Goal: Task Accomplishment & Management: Manage account settings

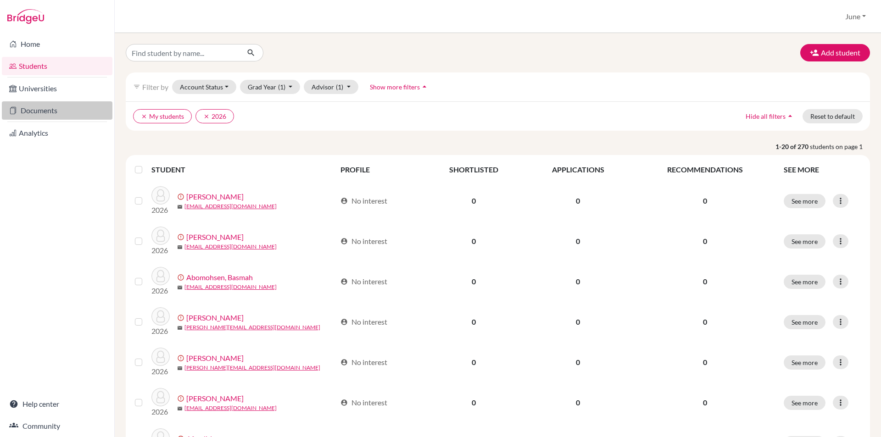
click at [47, 109] on link "Documents" at bounding box center [57, 110] width 111 height 18
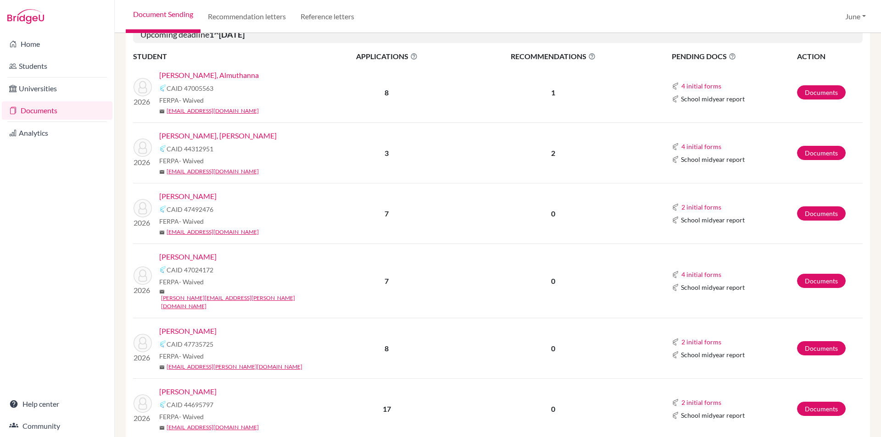
scroll to position [235, 0]
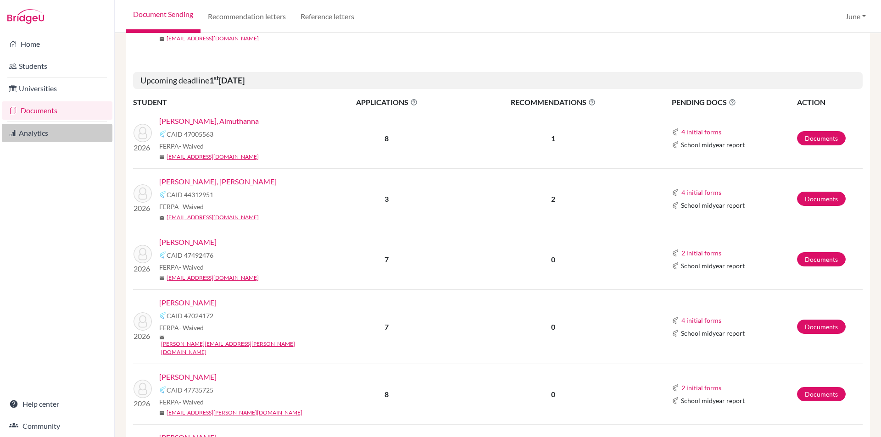
click at [28, 127] on link "Analytics" at bounding box center [57, 133] width 111 height 18
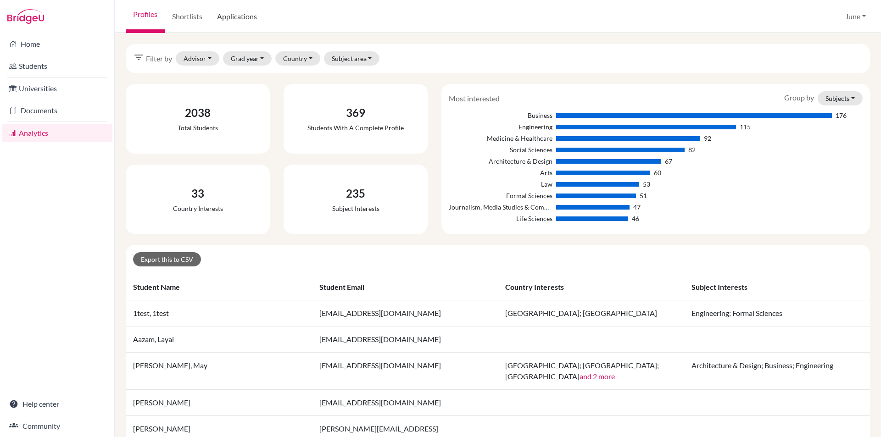
click at [245, 14] on link "Applications" at bounding box center [237, 16] width 55 height 33
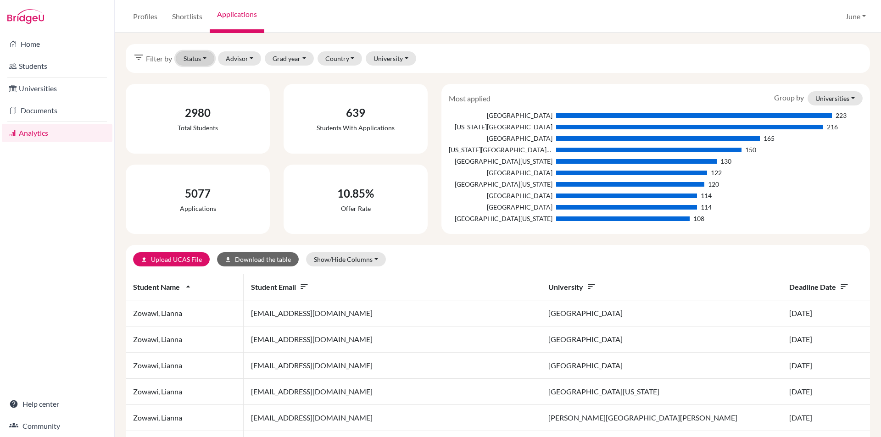
click at [204, 57] on button "Status" at bounding box center [195, 58] width 39 height 14
click at [43, 107] on link "Documents" at bounding box center [57, 110] width 111 height 18
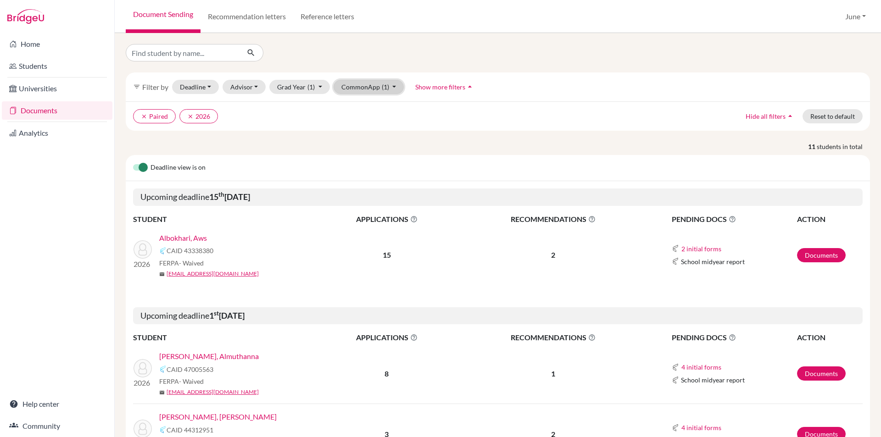
click at [393, 84] on button "CommonApp (1)" at bounding box center [369, 87] width 71 height 14
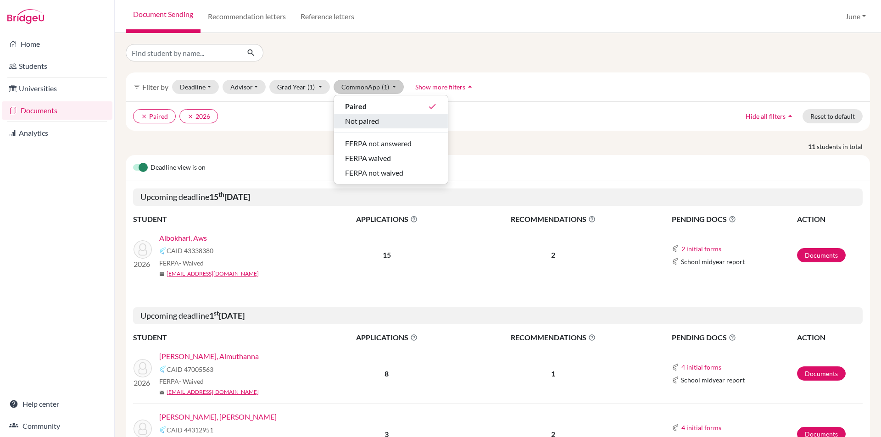
click at [376, 121] on span "Not paired" at bounding box center [362, 121] width 34 height 11
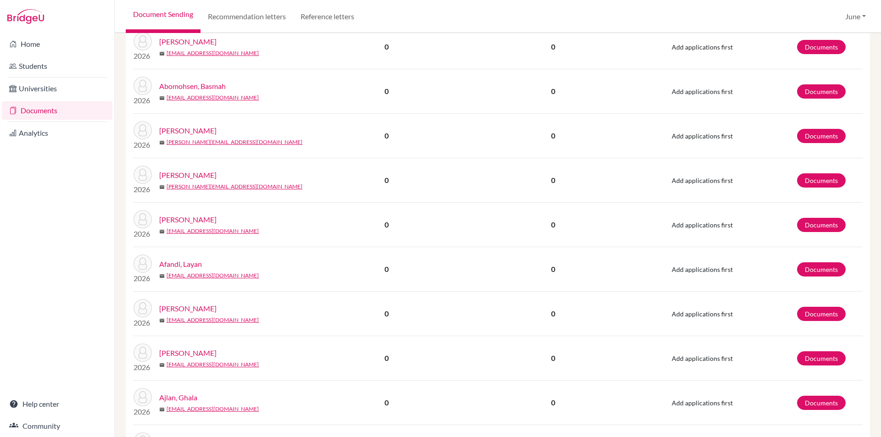
scroll to position [1052, 0]
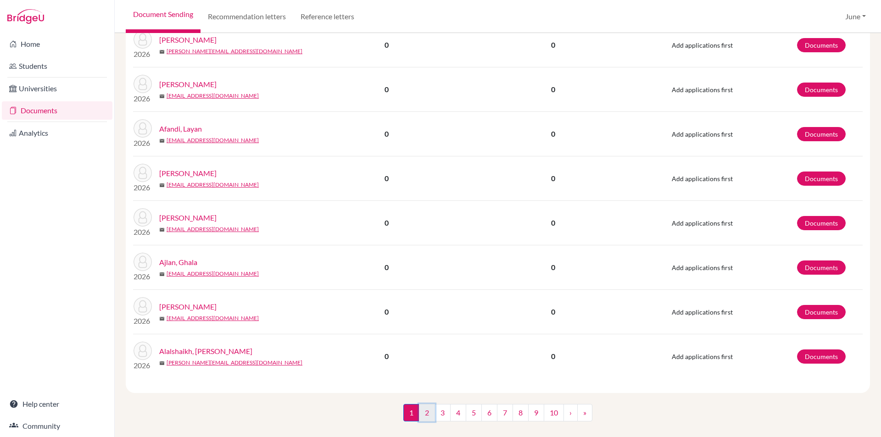
click at [422, 404] on link "2" at bounding box center [427, 412] width 16 height 17
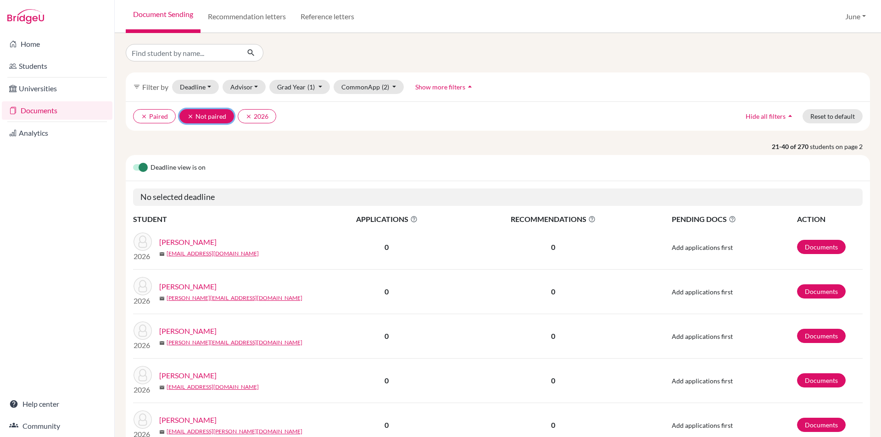
click at [189, 115] on icon "clear" at bounding box center [190, 116] width 6 height 6
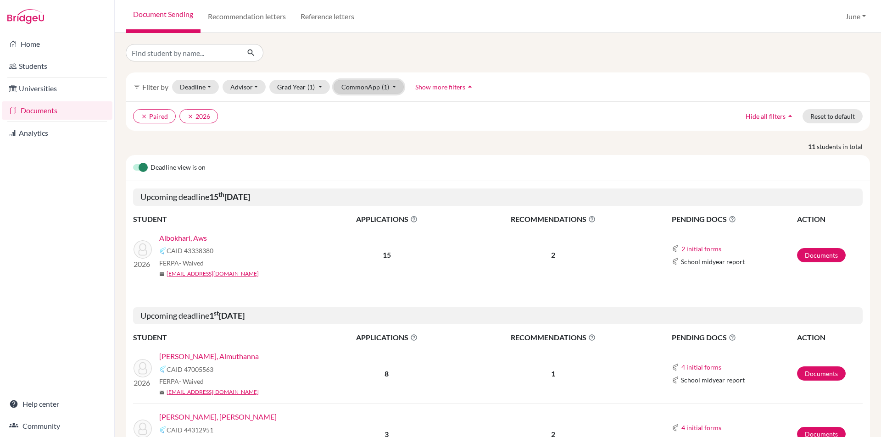
click at [391, 87] on button "CommonApp (1)" at bounding box center [369, 87] width 71 height 14
click at [392, 146] on span "FERPA not answered" at bounding box center [378, 143] width 67 height 11
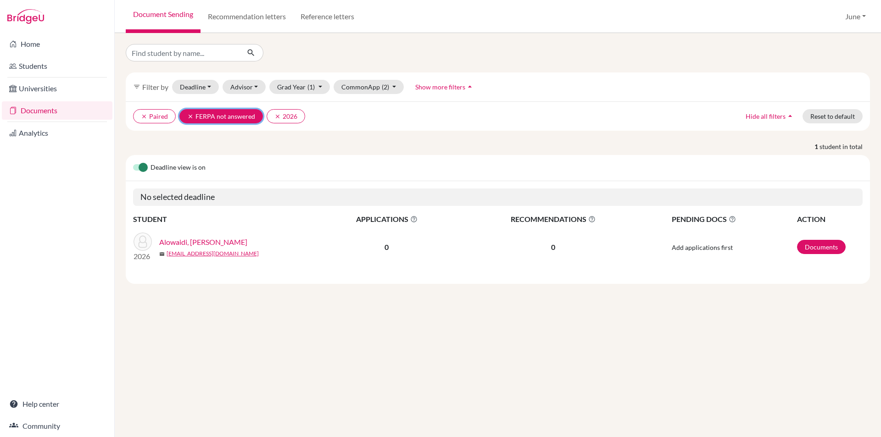
click at [189, 117] on icon "clear" at bounding box center [190, 116] width 6 height 6
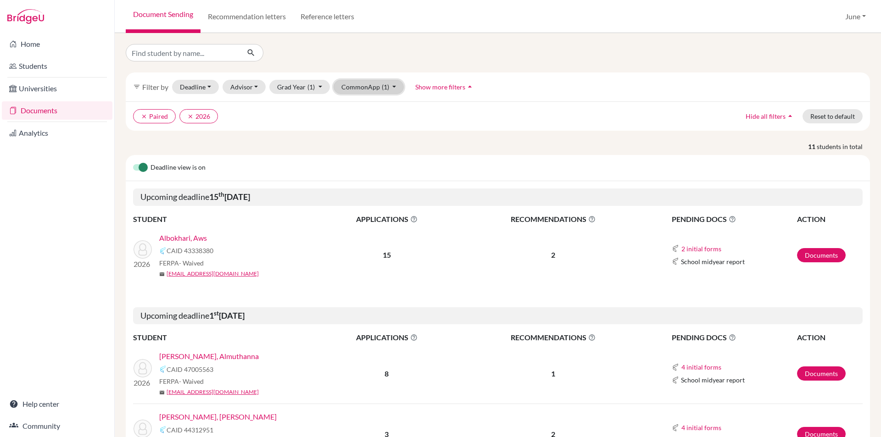
click at [392, 85] on button "CommonApp (1)" at bounding box center [369, 87] width 71 height 14
click at [468, 85] on icon "arrow_drop_up" at bounding box center [469, 86] width 9 height 9
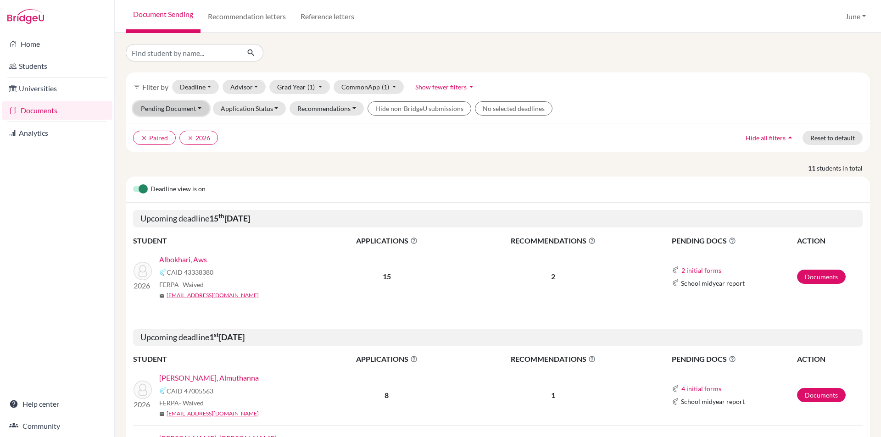
click at [193, 108] on button "Pending Document" at bounding box center [171, 108] width 76 height 14
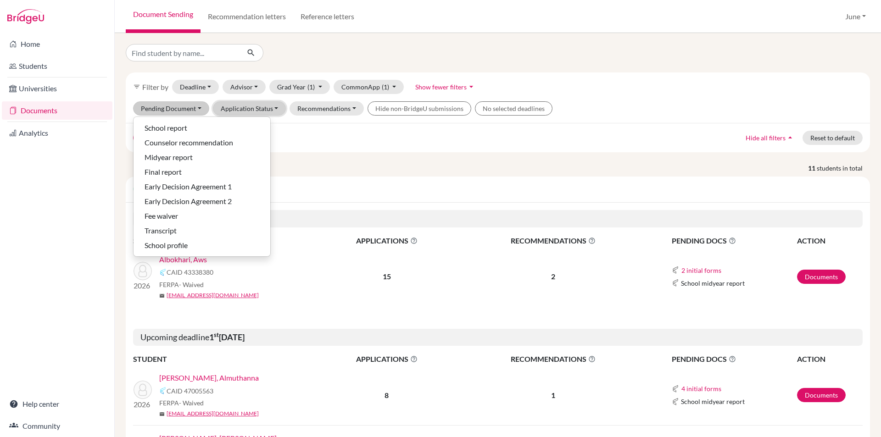
click at [272, 107] on button "Application Status" at bounding box center [249, 108] width 73 height 14
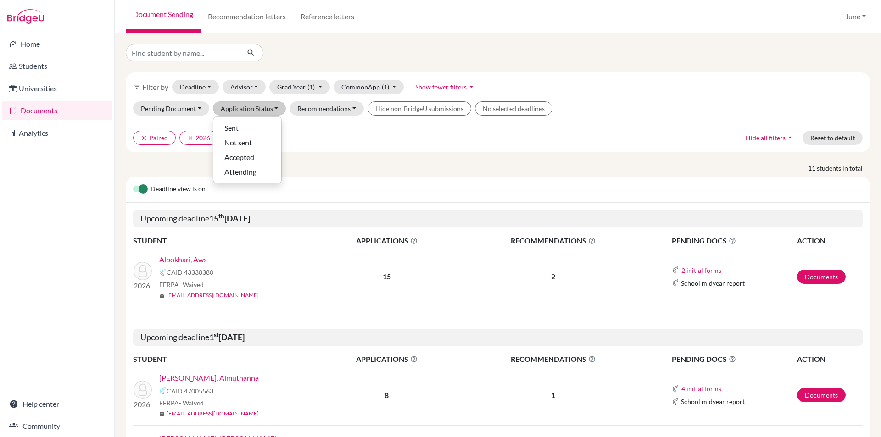
click at [462, 86] on span "Show fewer filters" at bounding box center [440, 87] width 51 height 8
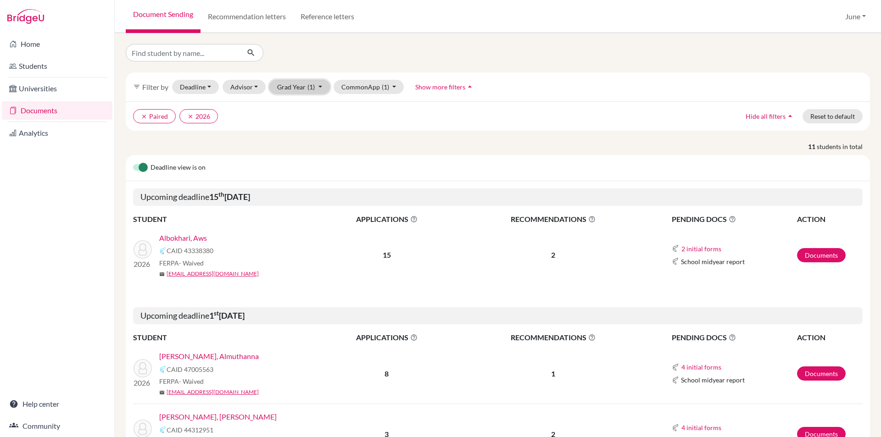
click at [315, 85] on button "Grad Year (1)" at bounding box center [299, 87] width 61 height 14
click at [393, 121] on ul "clear Paired clear 2026" at bounding box center [406, 116] width 547 height 14
click at [208, 84] on button "Deadline - Select a date range Or double click for a single date selection Toda…" at bounding box center [195, 87] width 47 height 14
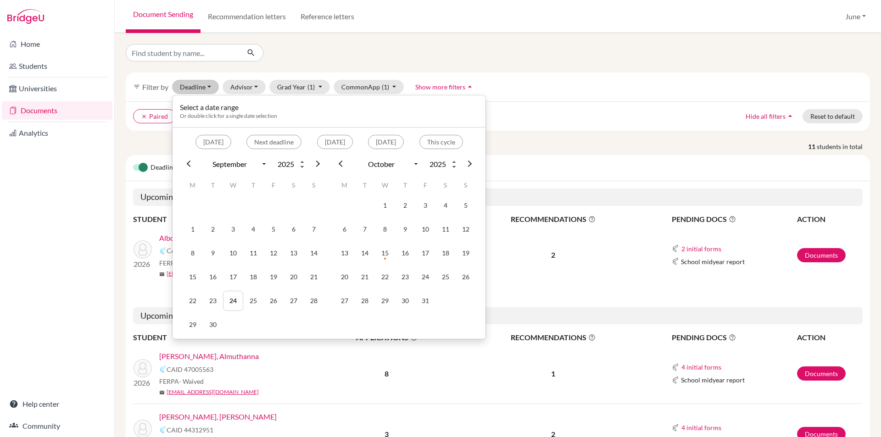
click at [563, 116] on ul "clear Paired clear 2026" at bounding box center [406, 116] width 547 height 14
